Goal: Task Accomplishment & Management: Complete application form

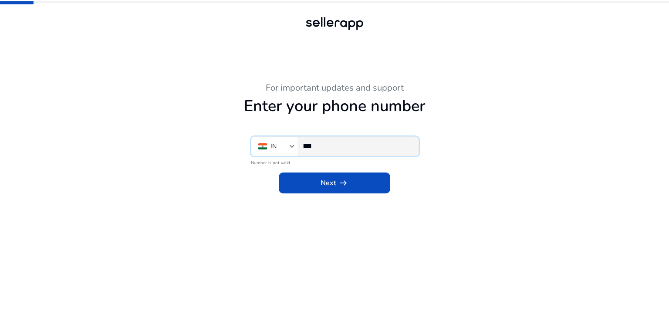
click at [343, 145] on input "***" at bounding box center [357, 146] width 109 height 10
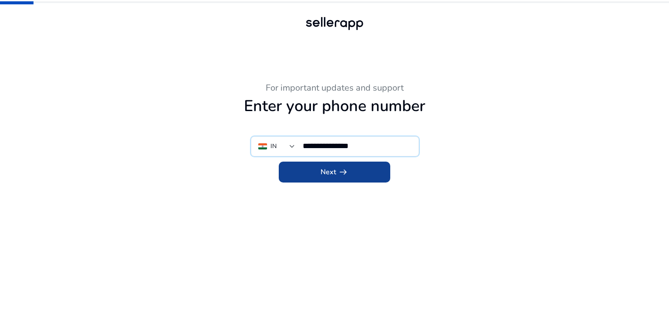
type input "**********"
click at [344, 165] on span at bounding box center [334, 172] width 111 height 21
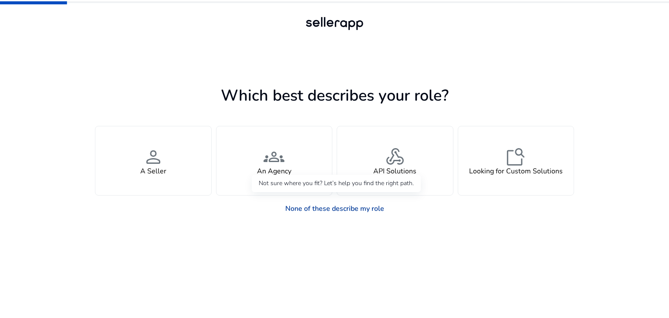
click at [340, 209] on link "None of these describe my role" at bounding box center [334, 208] width 113 height 17
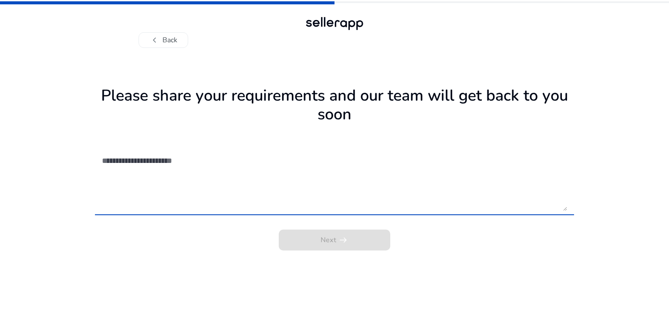
click at [254, 183] on textarea at bounding box center [334, 180] width 465 height 62
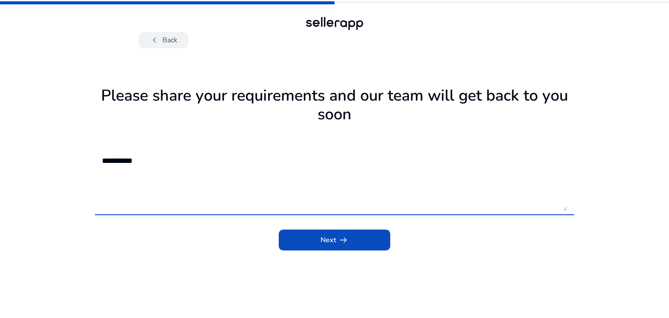
type textarea "**********"
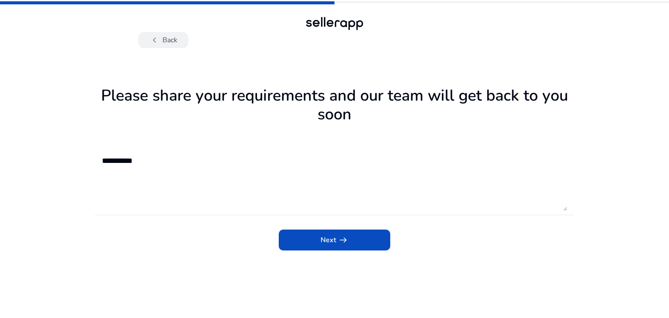
click at [170, 38] on button "chevron_left Back" at bounding box center [163, 40] width 50 height 16
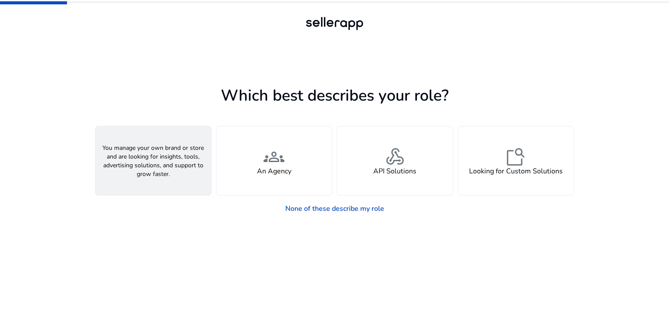
click at [179, 175] on div "person A Seller" at bounding box center [153, 160] width 116 height 69
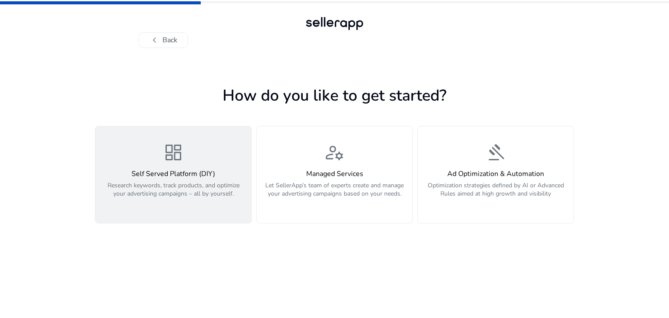
click at [207, 197] on p "Research keywords, track products, and optimize your advertising campaigns – al…" at bounding box center [173, 194] width 145 height 26
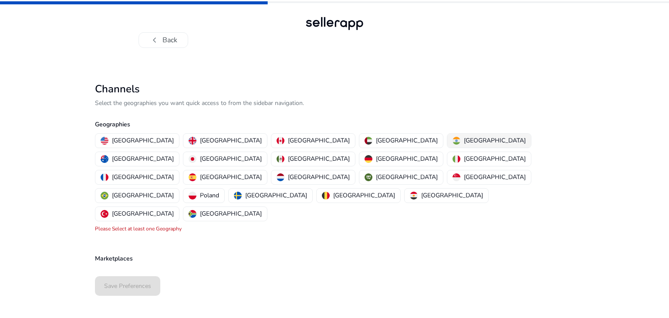
click at [452, 139] on img "button" at bounding box center [456, 141] width 8 height 8
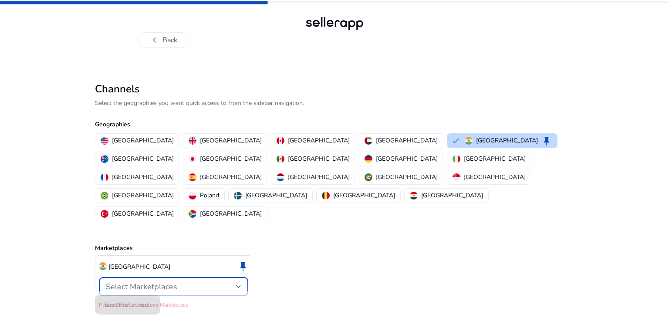
click at [204, 282] on div "Select Marketplaces" at bounding box center [171, 287] width 130 height 10
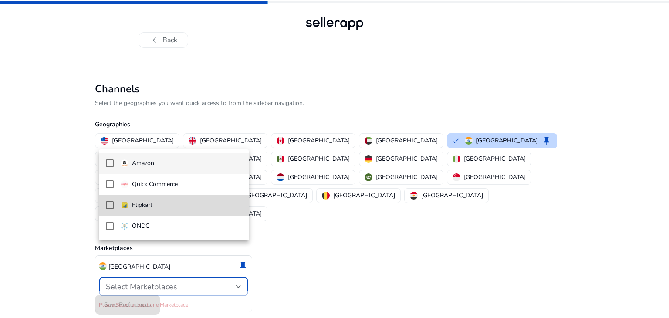
click at [106, 206] on mat-pseudo-checkbox at bounding box center [110, 205] width 8 height 8
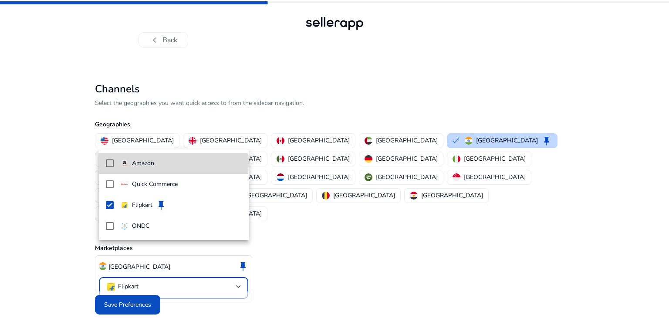
click at [109, 163] on mat-pseudo-checkbox at bounding box center [110, 163] width 8 height 8
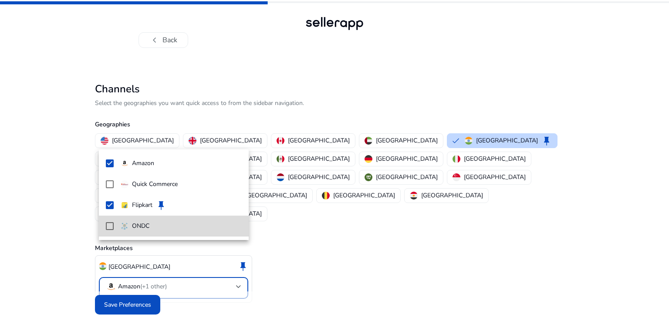
click at [110, 228] on mat-pseudo-checkbox at bounding box center [110, 226] width 8 height 8
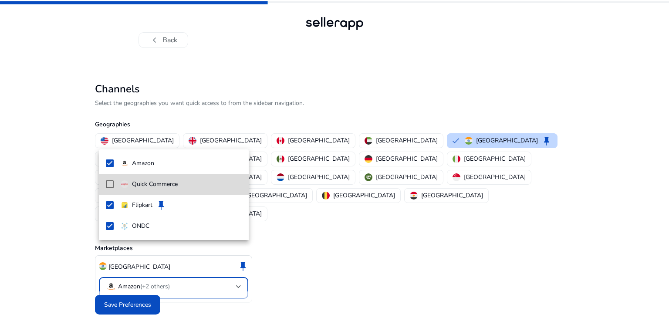
click at [107, 183] on mat-pseudo-checkbox at bounding box center [110, 184] width 8 height 8
click at [141, 293] on div at bounding box center [334, 159] width 669 height 318
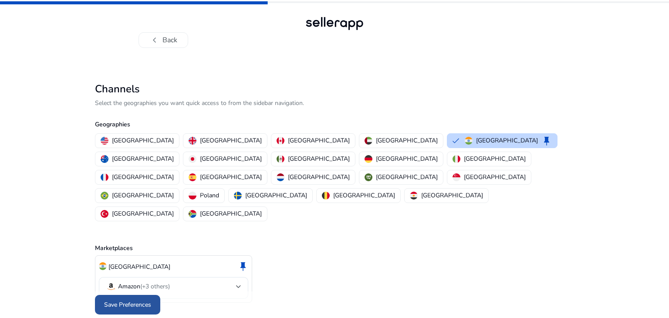
click at [145, 300] on span "Save Preferences" at bounding box center [127, 304] width 47 height 9
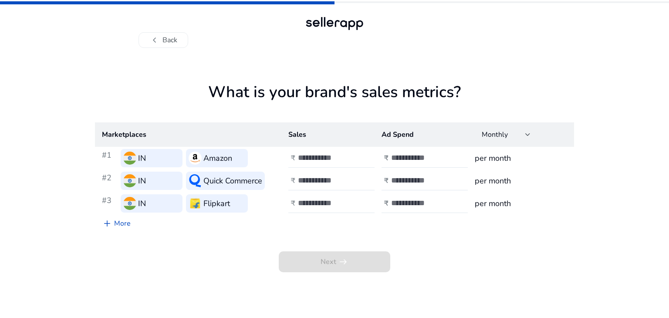
click at [330, 159] on input "number" at bounding box center [327, 158] width 59 height 10
type input "*******"
click at [308, 182] on input "number" at bounding box center [327, 180] width 59 height 10
type input "*******"
click at [310, 199] on input "number" at bounding box center [327, 203] width 59 height 10
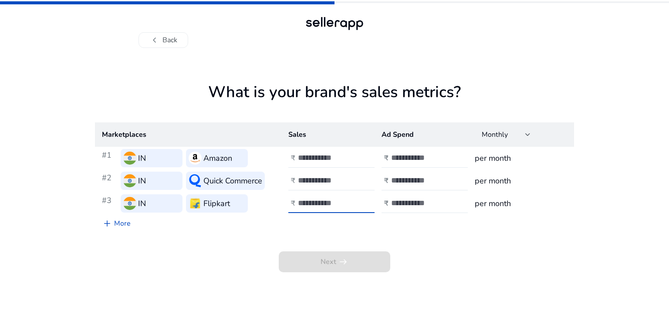
type input "*******"
click at [410, 161] on input "number" at bounding box center [420, 158] width 59 height 10
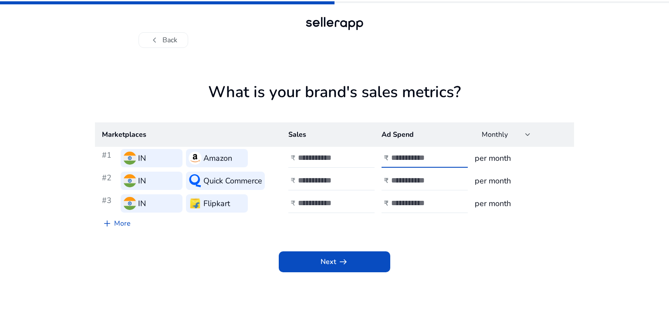
type input "*****"
click at [410, 179] on input "number" at bounding box center [420, 180] width 59 height 10
type input "*****"
click at [408, 201] on input "number" at bounding box center [420, 203] width 59 height 10
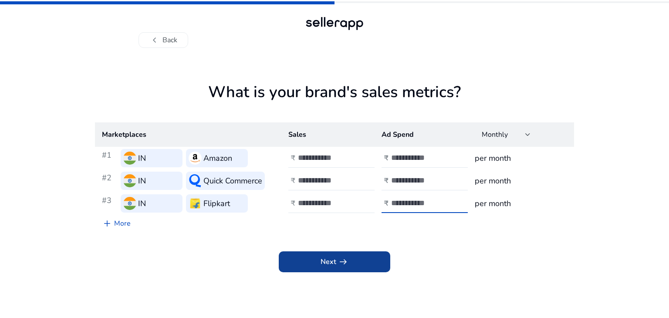
type input "*****"
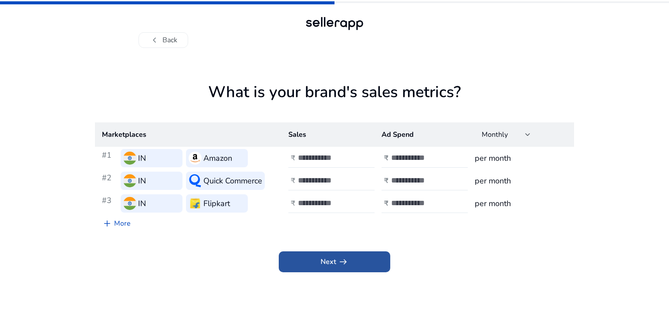
click at [347, 259] on span "arrow_right_alt" at bounding box center [343, 261] width 10 height 10
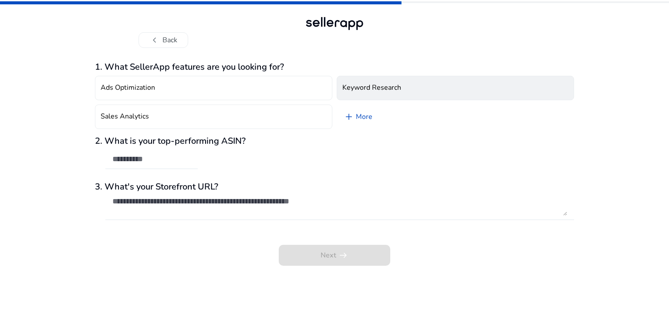
click at [364, 82] on button "Keyword Research" at bounding box center [455, 88] width 237 height 24
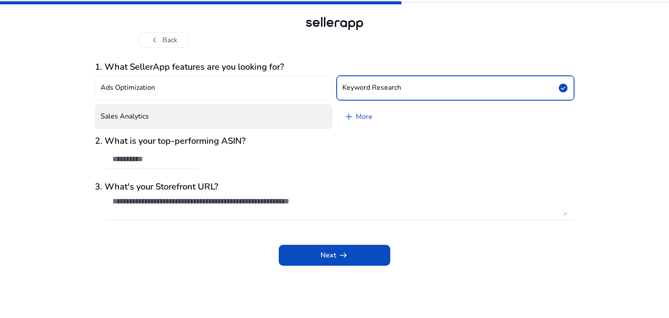
click at [205, 118] on button "Sales Analytics" at bounding box center [213, 116] width 237 height 24
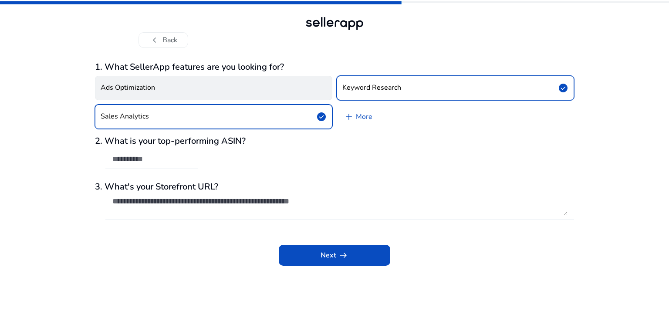
click at [234, 89] on button "Ads Optimization" at bounding box center [213, 88] width 237 height 24
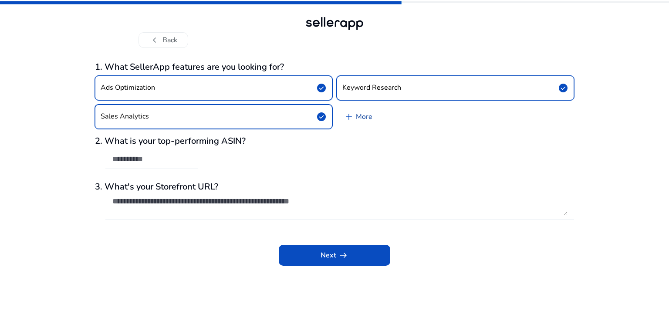
click at [357, 113] on link "add More" at bounding box center [358, 116] width 43 height 24
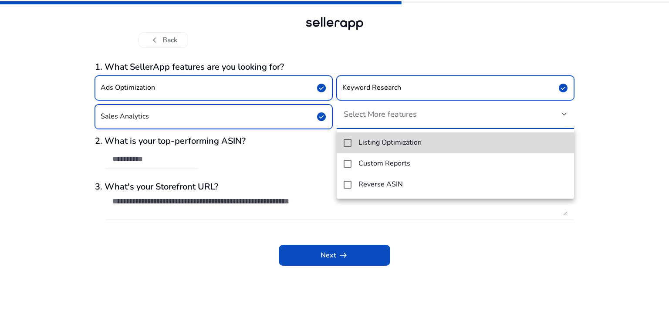
click at [352, 145] on mat-option "Listing Optimization" at bounding box center [455, 142] width 237 height 21
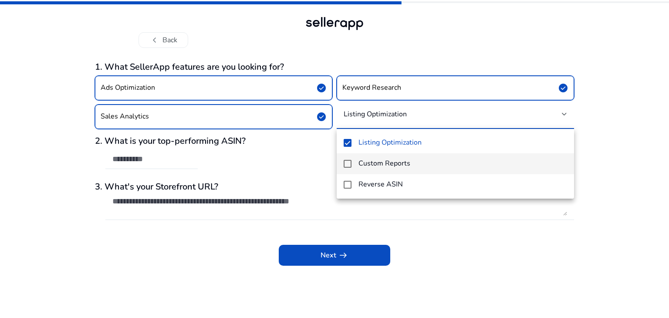
click at [347, 161] on mat-pseudo-checkbox at bounding box center [348, 164] width 8 height 8
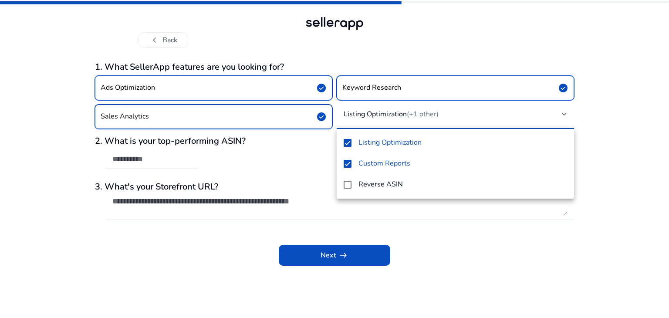
drag, startPoint x: 475, startPoint y: 245, endPoint x: 217, endPoint y: 160, distance: 271.5
click at [475, 245] on div at bounding box center [334, 159] width 669 height 318
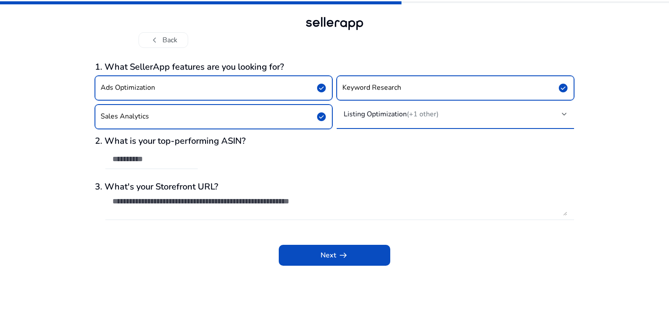
click at [397, 238] on div "Next arrow_right_alt" at bounding box center [334, 248] width 479 height 33
click at [134, 158] on input "text" at bounding box center [151, 159] width 78 height 10
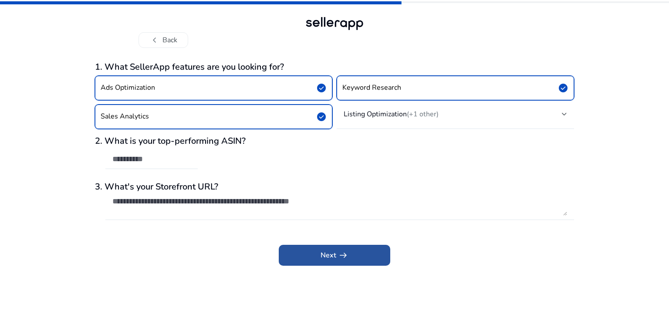
click at [321, 252] on span "Next arrow_right_alt" at bounding box center [334, 255] width 28 height 10
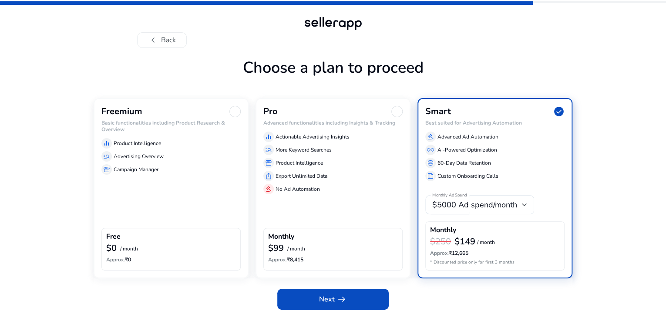
scroll to position [26, 0]
click at [162, 217] on div "Freemium Basic functionalities including Product Research & Overview equalizer …" at bounding box center [171, 188] width 155 height 180
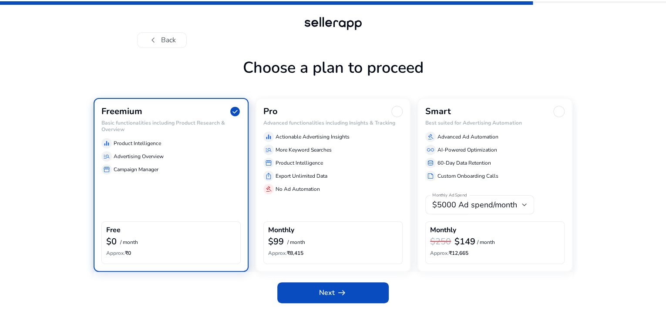
scroll to position [19, 0]
click at [358, 303] on span at bounding box center [332, 292] width 111 height 21
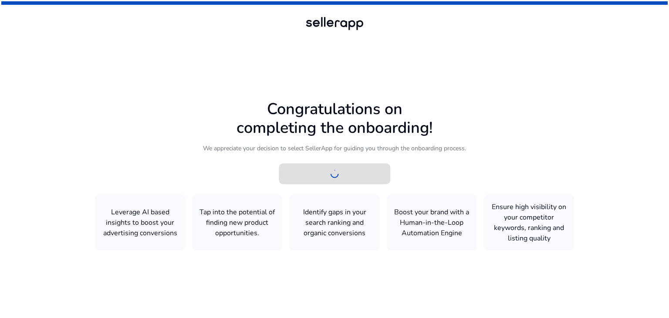
scroll to position [0, 0]
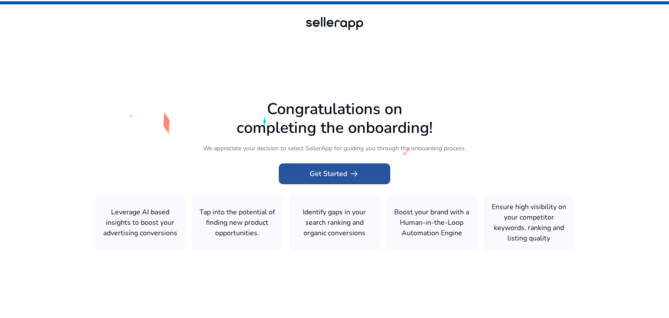
click at [354, 176] on span "arrow_right_alt" at bounding box center [354, 173] width 10 height 10
click at [369, 172] on span at bounding box center [334, 173] width 111 height 21
click at [352, 173] on span "arrow_right_alt" at bounding box center [354, 173] width 10 height 10
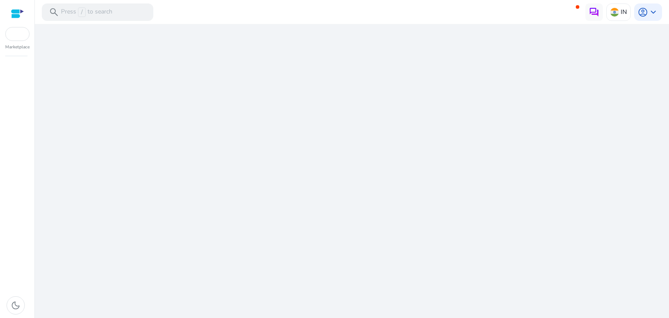
click at [352, 173] on div "We are getting things ready for you..." at bounding box center [351, 171] width 627 height 294
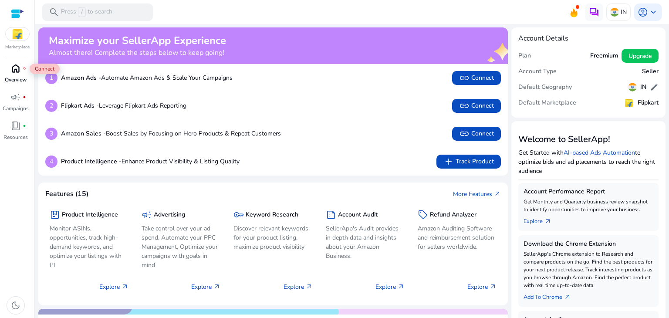
click at [26, 66] on div "home fiber_manual_record" at bounding box center [15, 68] width 24 height 14
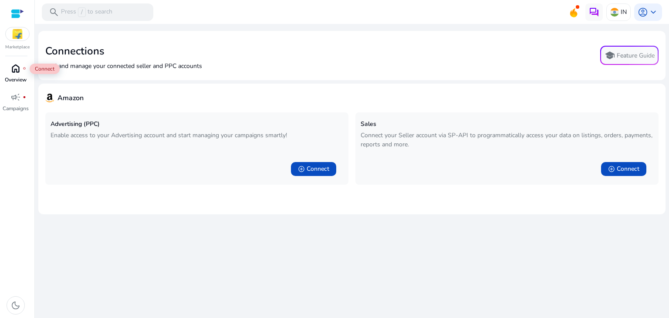
click at [16, 69] on span "home" at bounding box center [15, 68] width 10 height 10
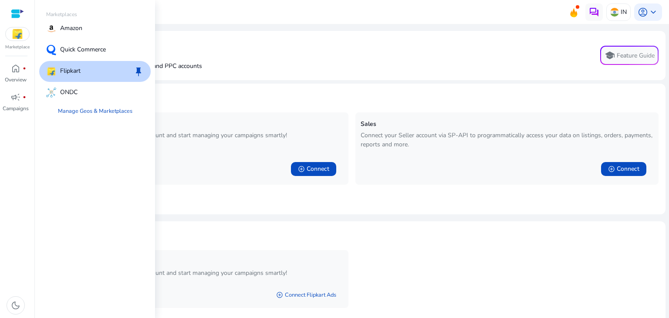
click at [19, 35] on img at bounding box center [18, 33] width 24 height 13
click at [70, 33] on p "Amazon" at bounding box center [71, 29] width 22 height 10
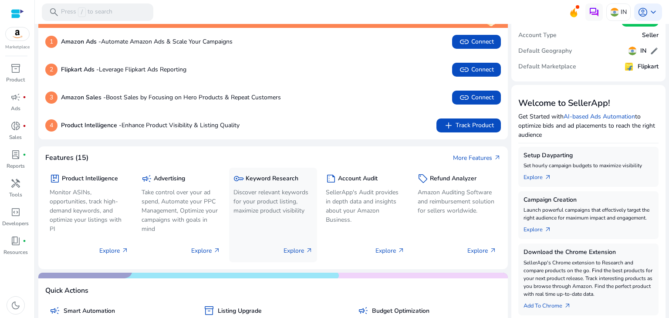
scroll to position [37, 0]
click at [293, 249] on p "Explore arrow_outward" at bounding box center [297, 250] width 29 height 9
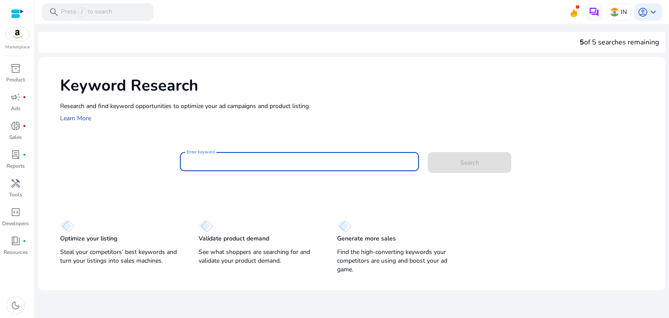
click at [317, 164] on input "Enter Keyword" at bounding box center [300, 162] width 226 height 10
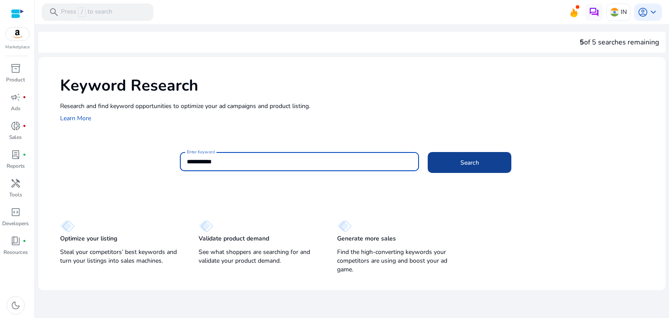
type input "**********"
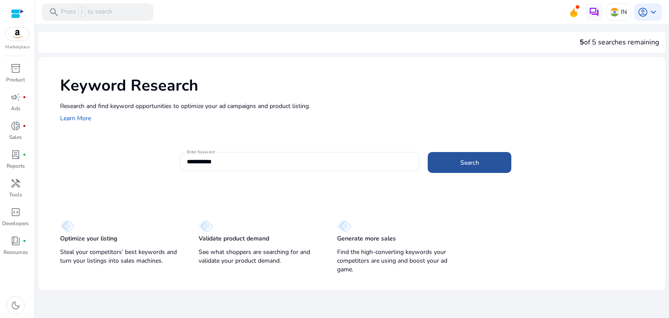
click at [465, 161] on span "Search" at bounding box center [469, 162] width 19 height 9
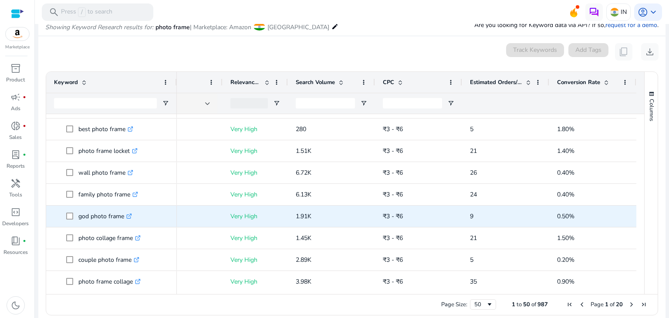
scroll to position [226, 0]
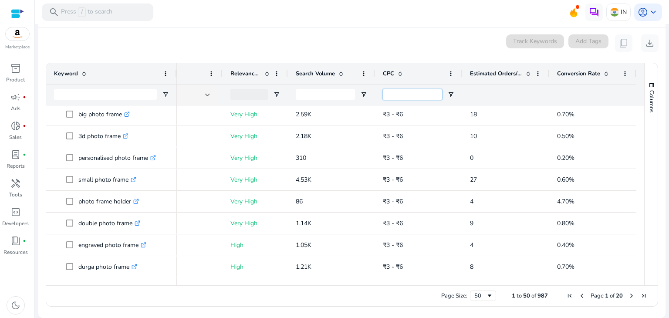
click at [397, 96] on input "CPC Filter Input" at bounding box center [412, 94] width 59 height 10
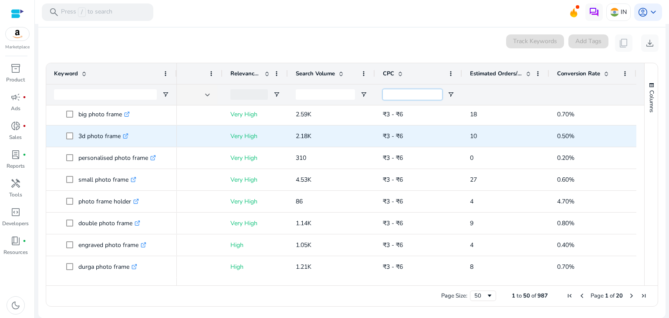
type input "*"
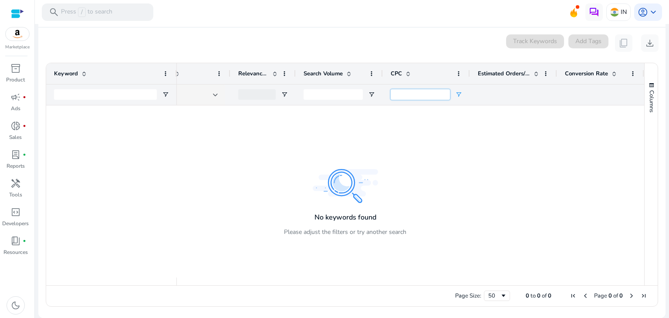
type input "*"
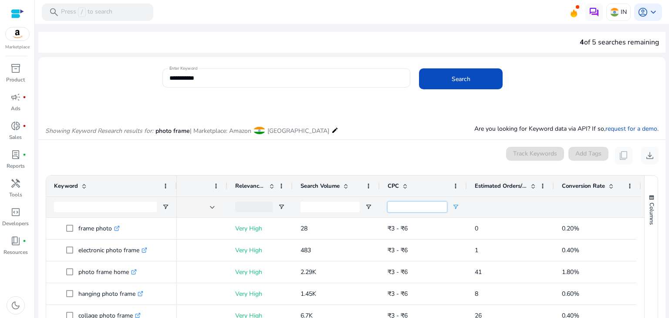
type input "*"
